Goal: Answer question/provide support

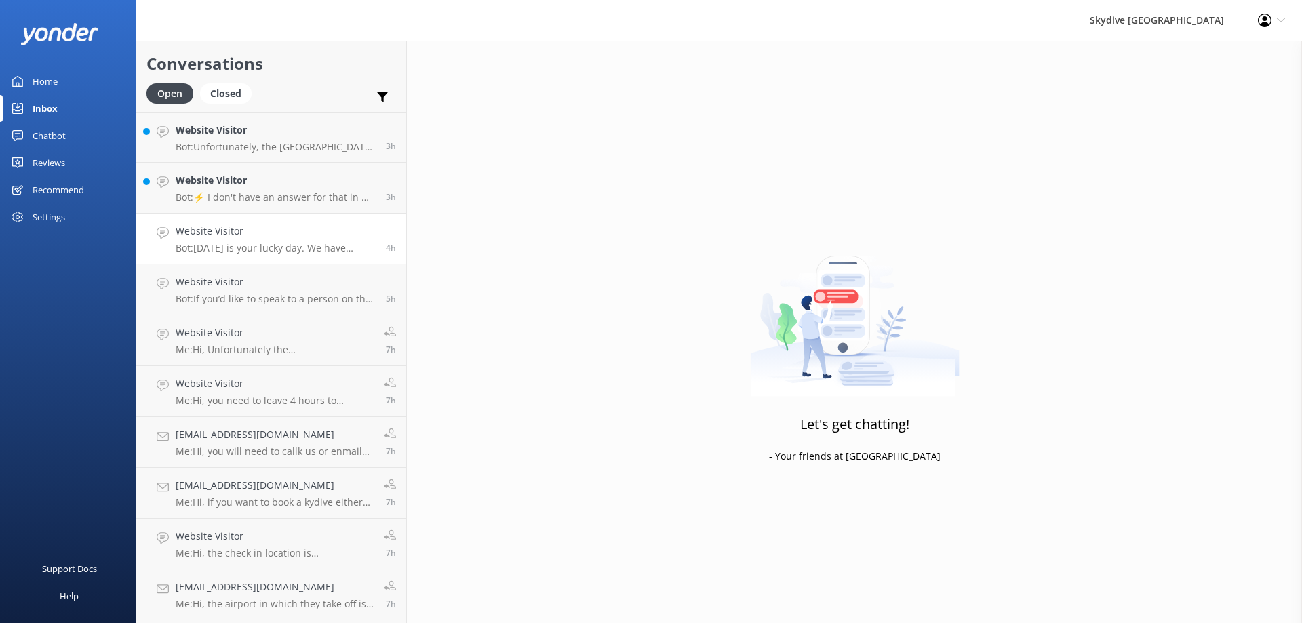
click at [302, 254] on p "Bot: [DATE] is your lucky day. We have exclusive offers when you book direct! V…" at bounding box center [276, 248] width 200 height 12
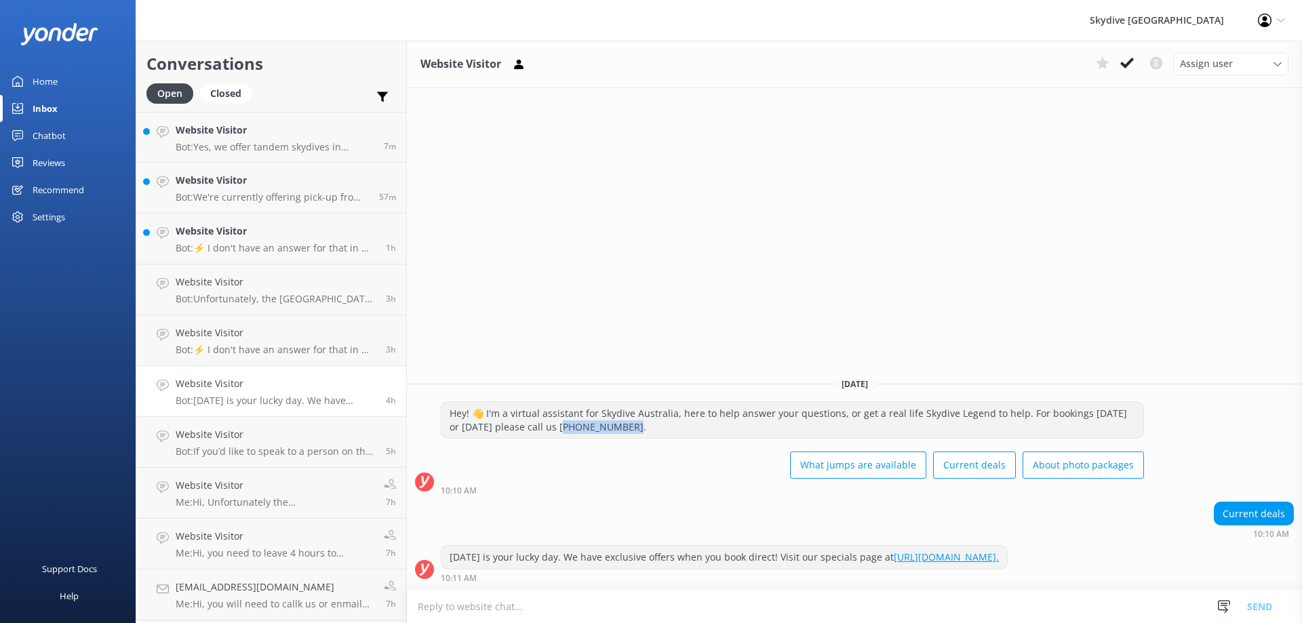
drag, startPoint x: 623, startPoint y: 427, endPoint x: 562, endPoint y: 428, distance: 61.0
click at [562, 428] on div "Hey! 👋 I'm a virtual assistant for Skydive Australia, here to help answer your …" at bounding box center [792, 420] width 702 height 36
copy div "300 663 634."
